Goal: Complete application form

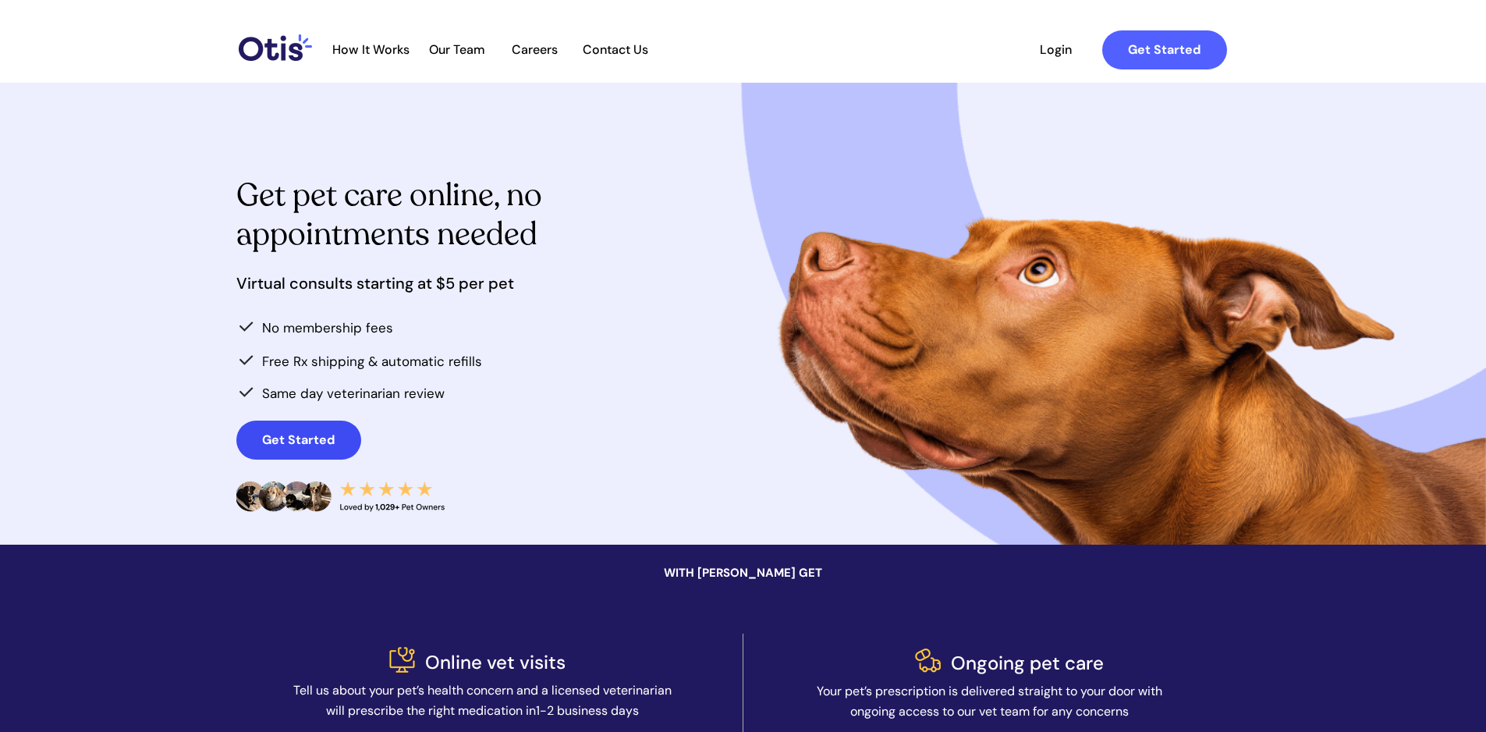
click at [301, 440] on strong "Get Started" at bounding box center [298, 439] width 73 height 16
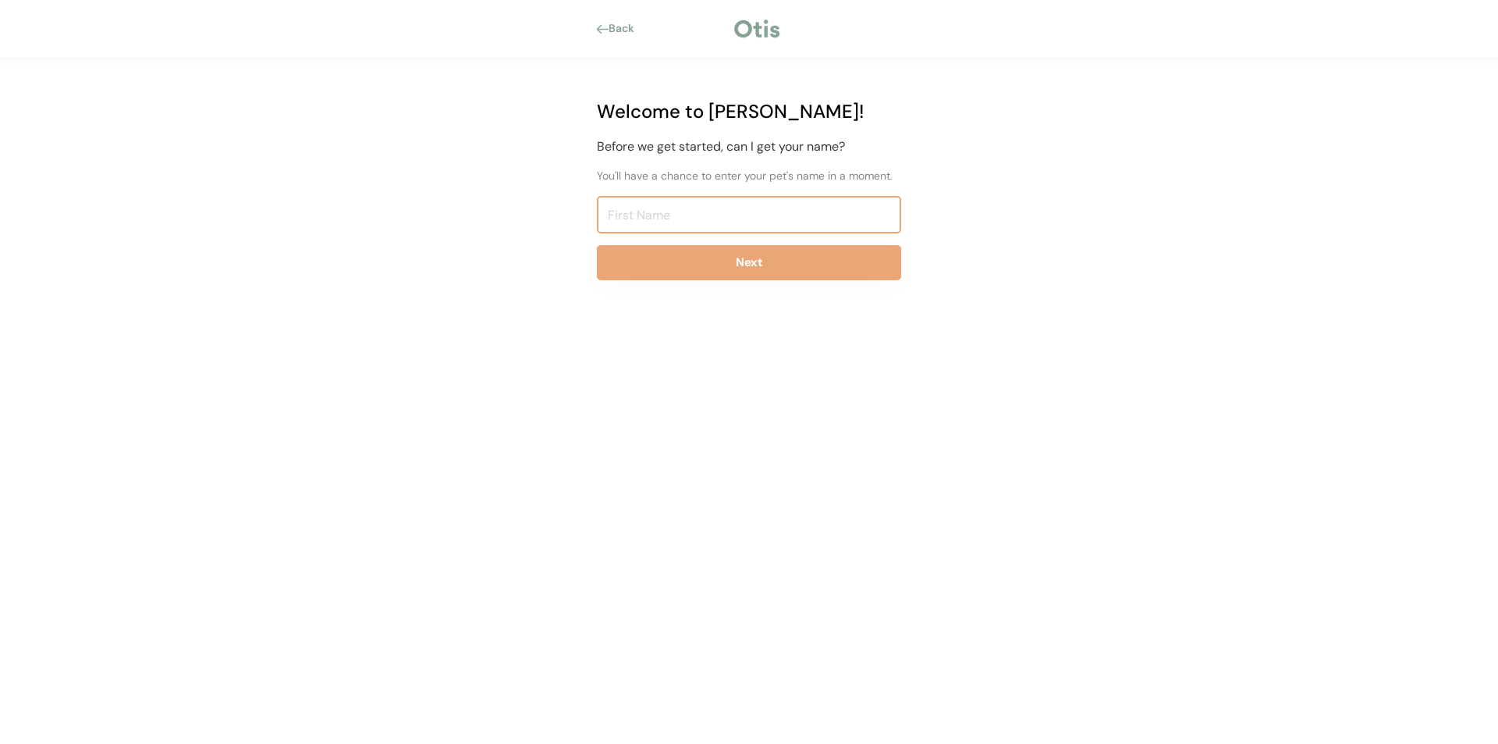
click at [694, 211] on input "input" at bounding box center [749, 214] width 304 height 37
type input "[PERSON_NAME]"
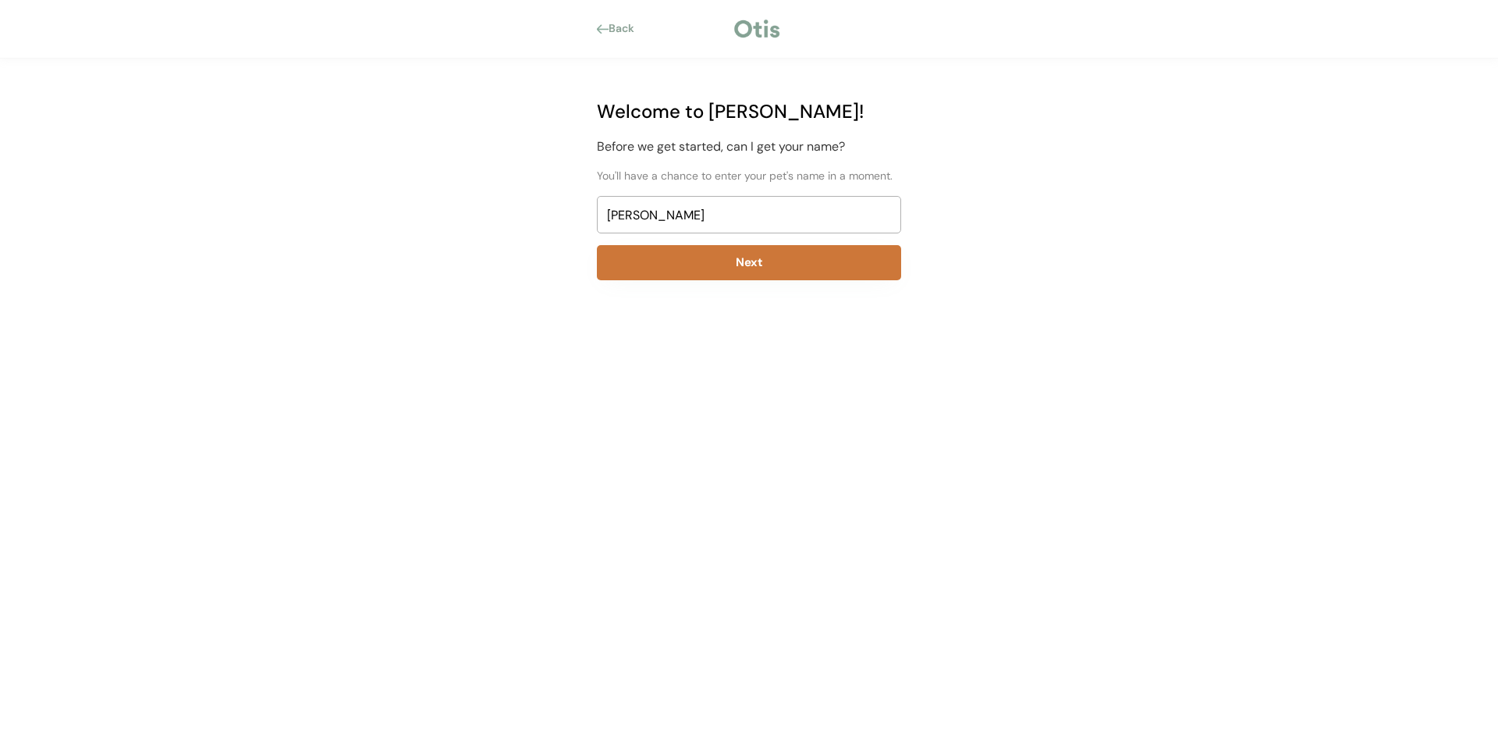
click at [778, 270] on button "Next" at bounding box center [749, 262] width 304 height 35
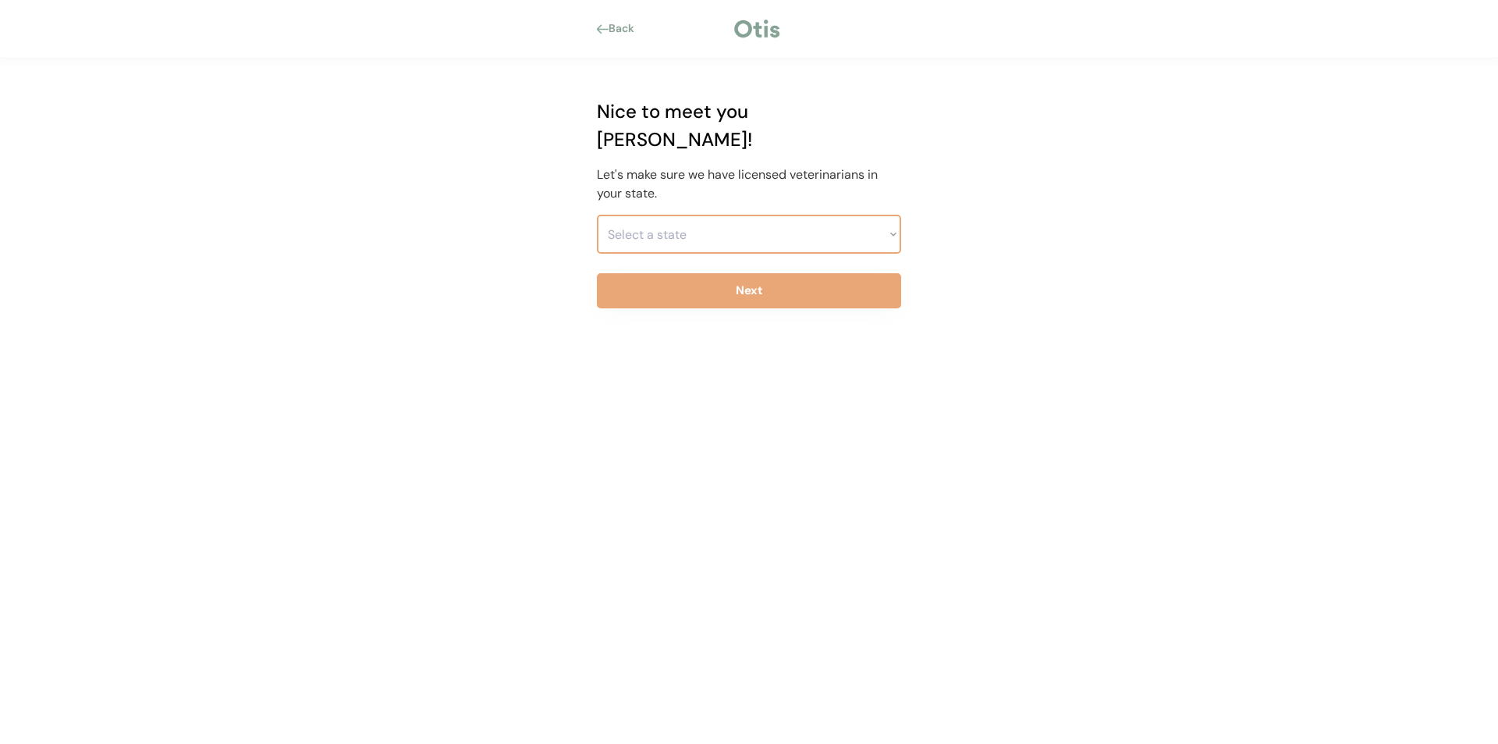
click at [719, 215] on select "Select a state Alabama Alaska American Samoa Arizona Arkansas California Colora…" at bounding box center [749, 234] width 304 height 39
select select ""1348695171700984260__LOOKUP__1704914077156x478789765311185200""
click at [597, 215] on select "Select a state Alabama Alaska American Samoa Arizona Arkansas California Colora…" at bounding box center [749, 234] width 304 height 39
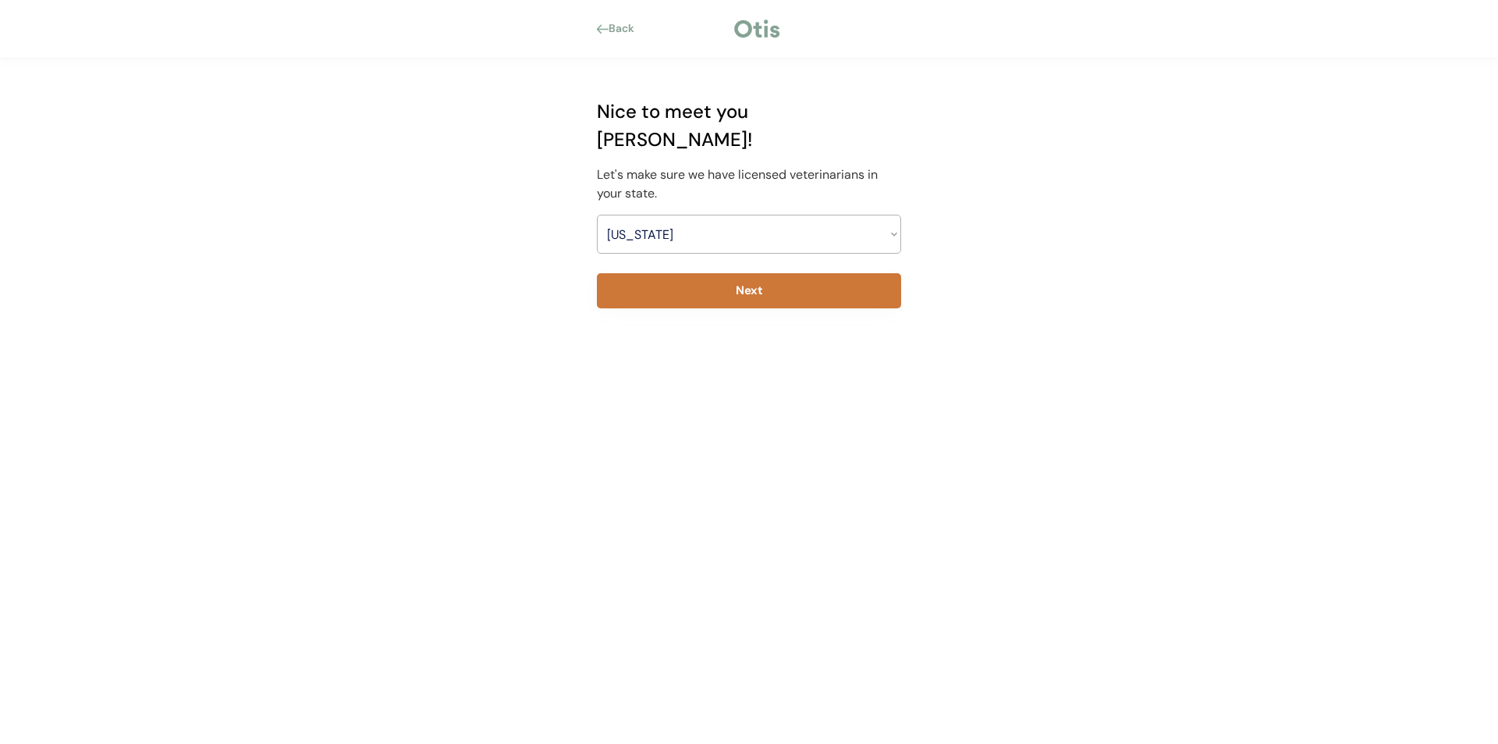
click at [684, 273] on button "Next" at bounding box center [749, 290] width 304 height 35
